Goal: Information Seeking & Learning: Learn about a topic

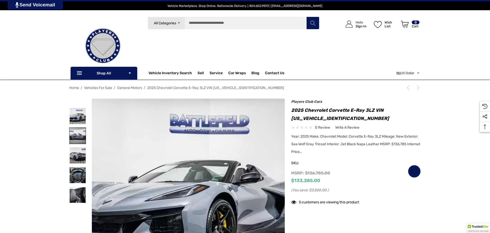
click at [78, 137] on img at bounding box center [77, 136] width 16 height 16
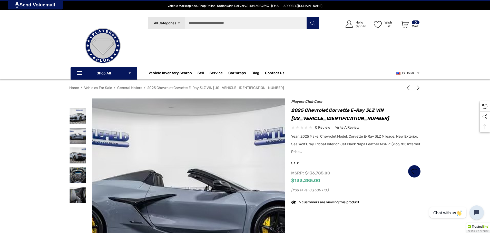
click at [199, 151] on img at bounding box center [180, 200] width 328 height 219
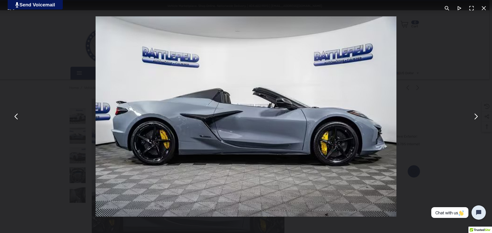
click at [276, 113] on img "You can close this modal content with the ESC key" at bounding box center [246, 116] width 301 height 201
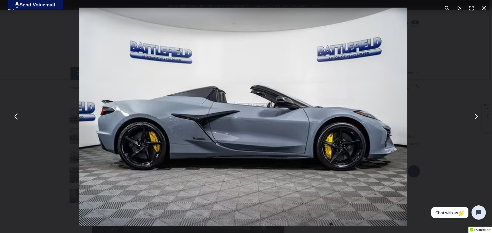
click at [471, 9] on button "You can close this modal content with the ESC key" at bounding box center [471, 8] width 12 height 12
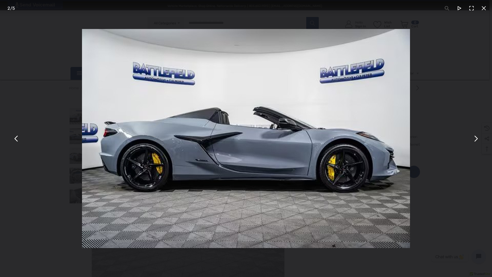
click at [264, 165] on img "You can close this modal content with the ESC key" at bounding box center [246, 138] width 328 height 219
click at [453, 85] on div "You can close this modal content with the ESC key" at bounding box center [246, 138] width 492 height 277
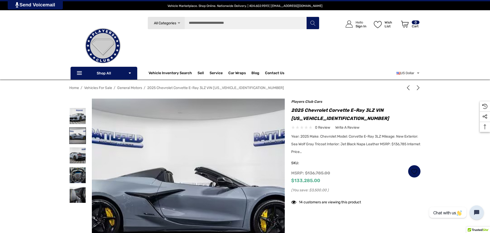
click at [80, 137] on img at bounding box center [77, 136] width 16 height 16
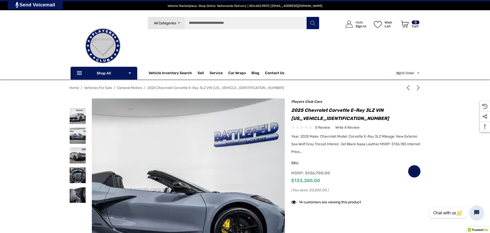
click at [256, 141] on img at bounding box center [140, 202] width 328 height 219
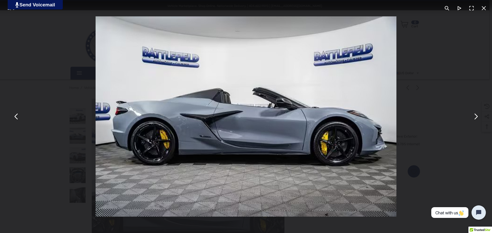
click at [365, 100] on img "You can close this modal content with the ESC key" at bounding box center [246, 116] width 301 height 201
